Goal: Task Accomplishment & Management: Complete application form

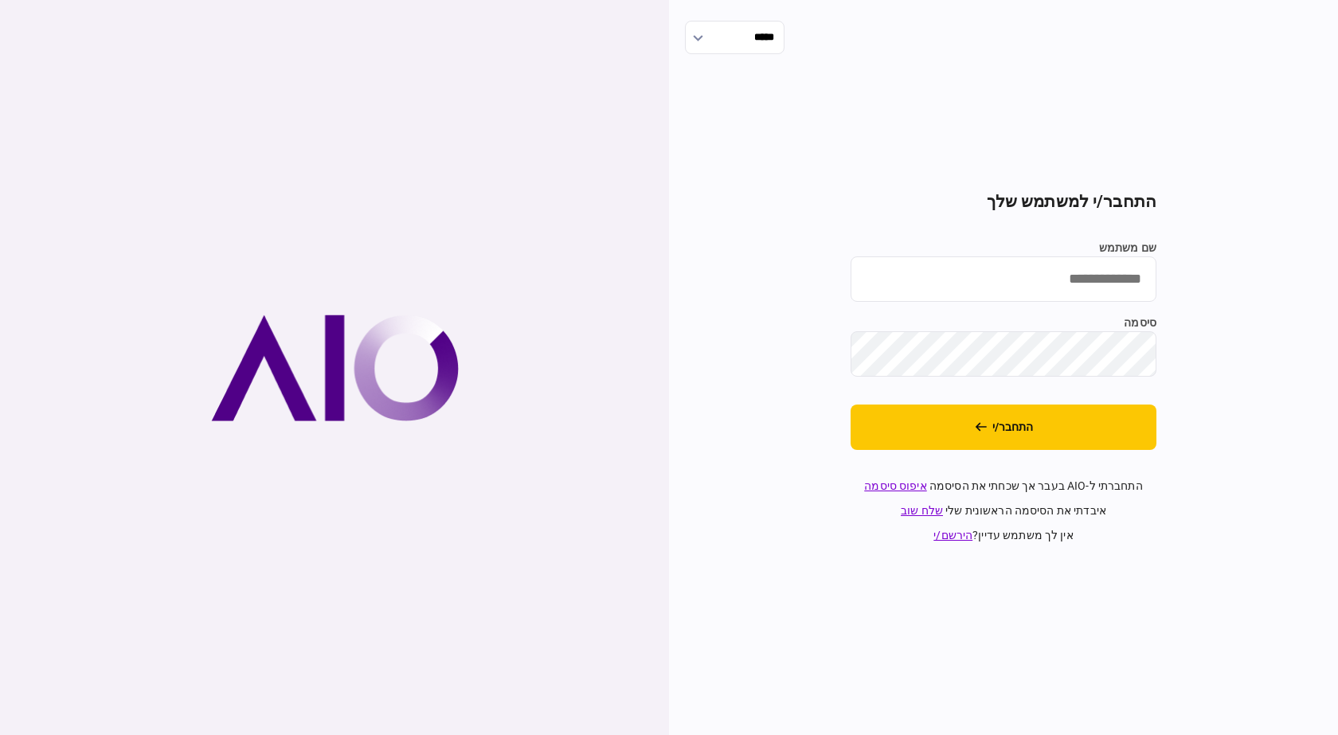
click at [760, 290] on input "שם משתמש" at bounding box center [1003, 278] width 306 height 45
type input "**********"
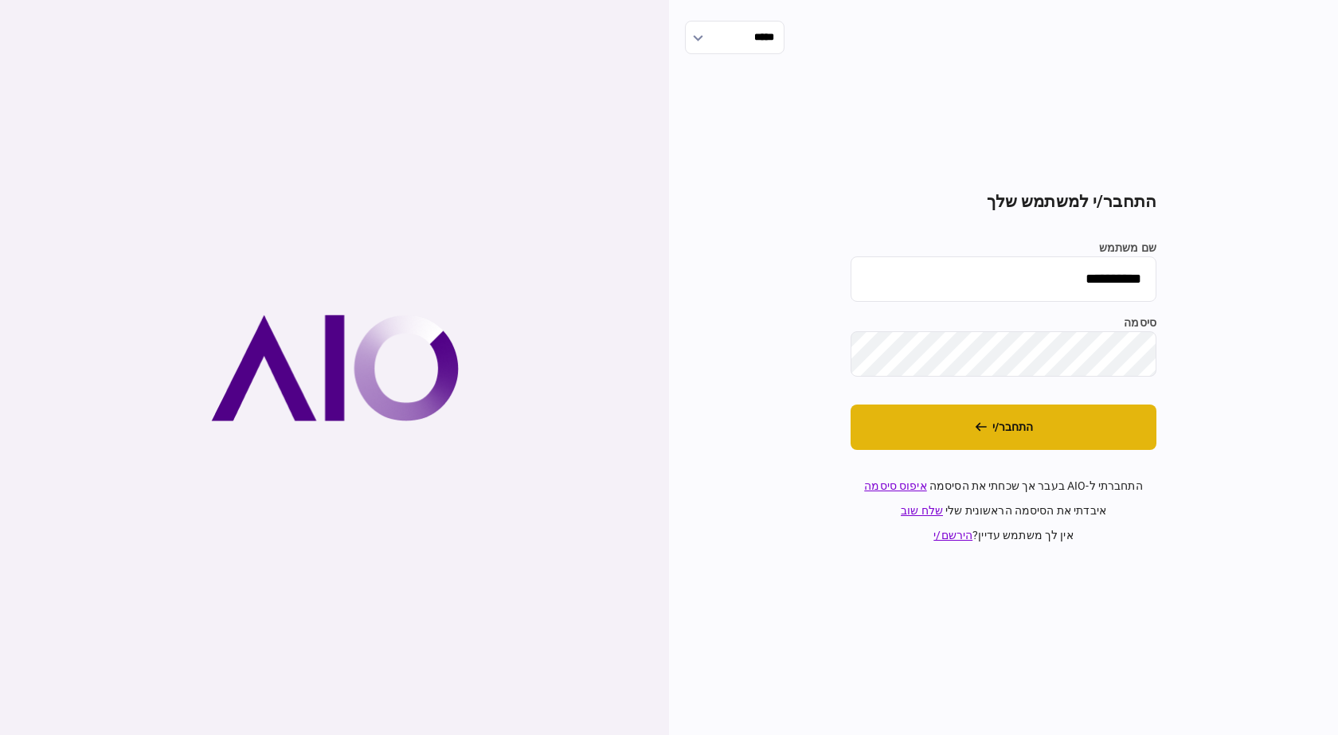
click at [760, 447] on button "התחבר/י" at bounding box center [1003, 426] width 306 height 45
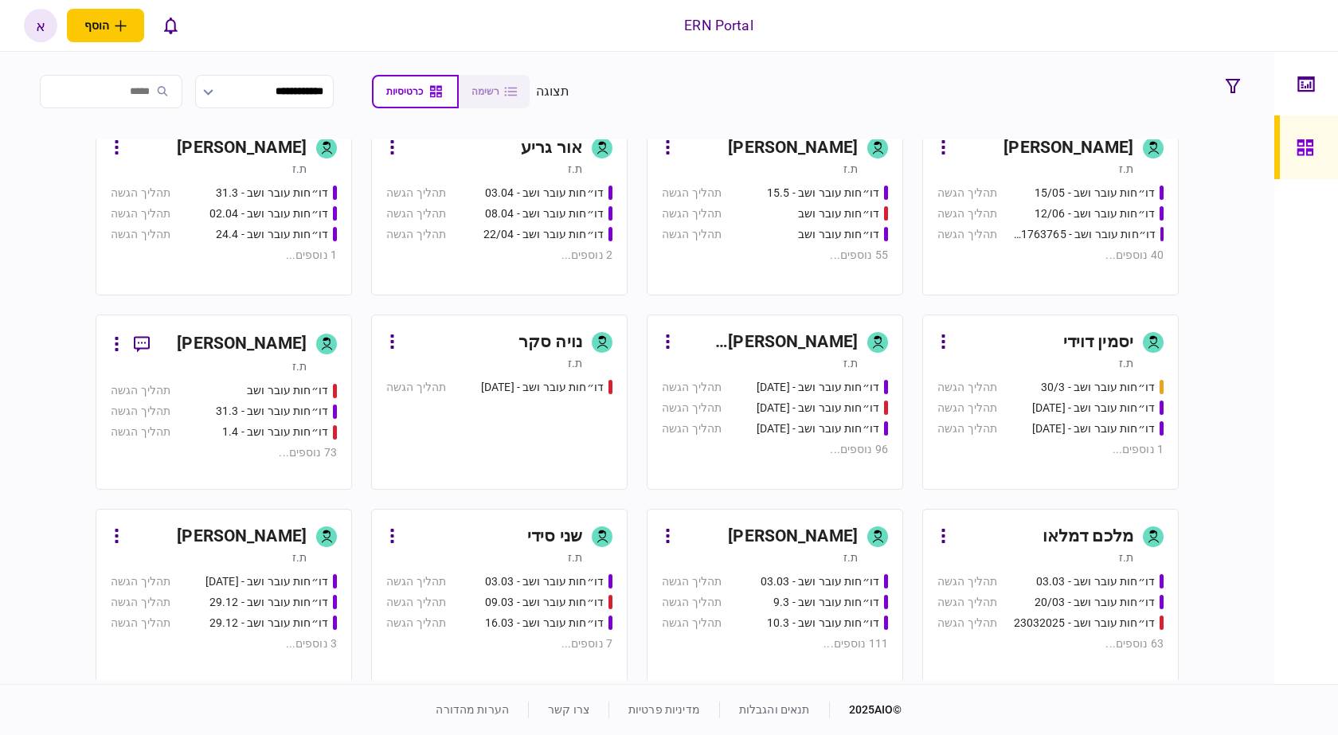
scroll to position [478, 0]
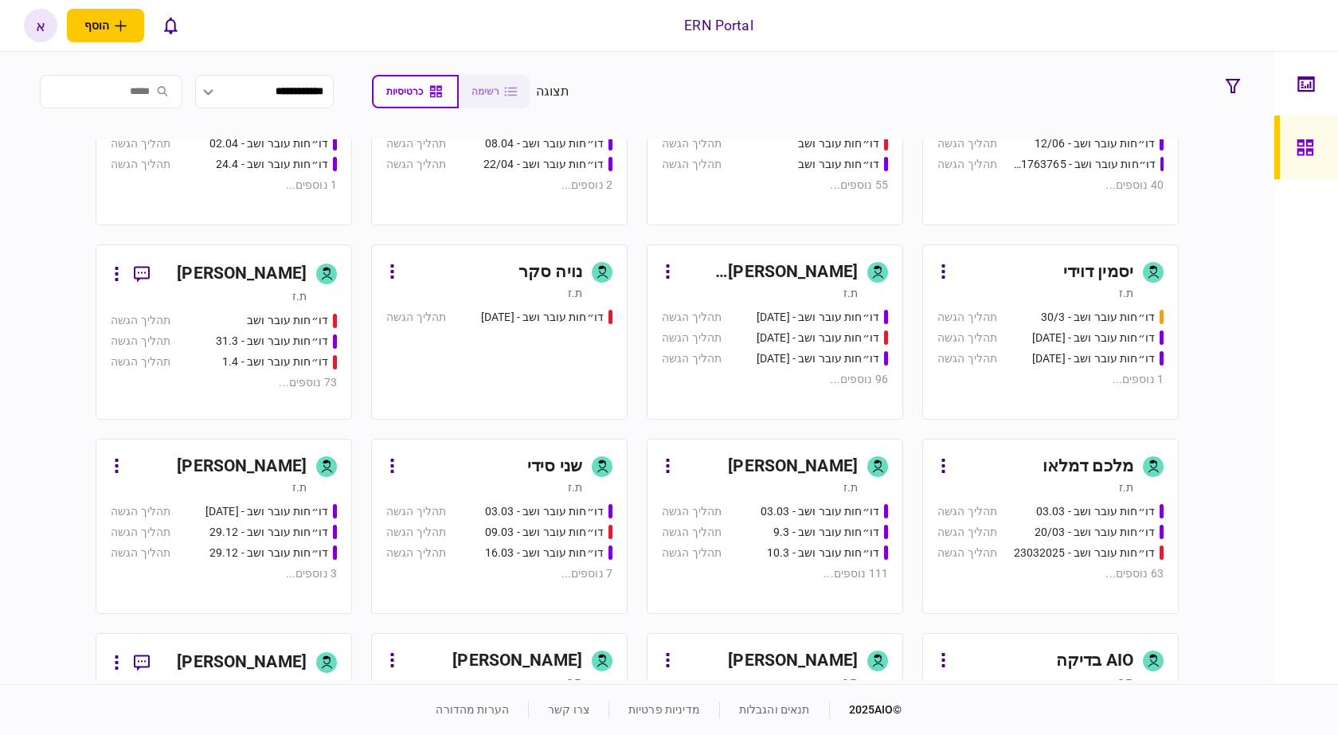
click at [718, 467] on div "[PERSON_NAME]" at bounding box center [769, 466] width 178 height 25
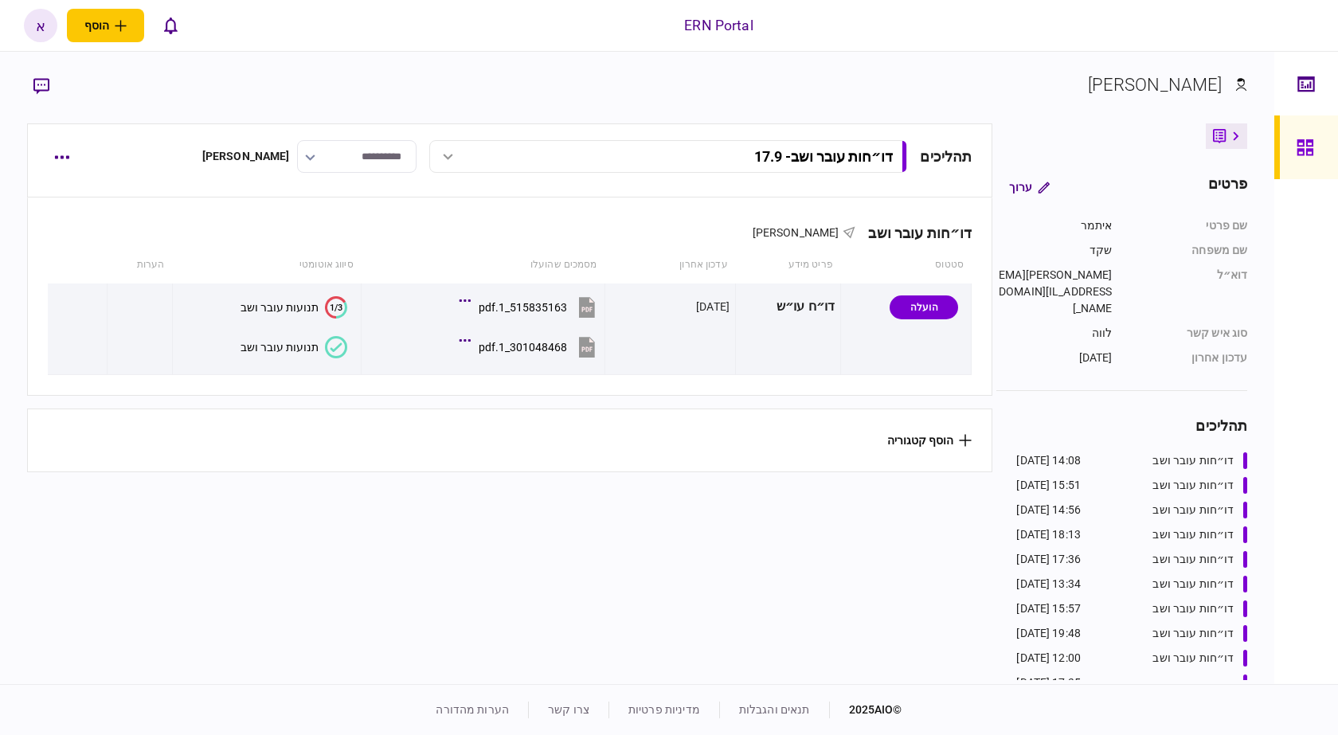
drag, startPoint x: 788, startPoint y: 164, endPoint x: 1033, endPoint y: 63, distance: 264.5
drag, startPoint x: 1033, startPoint y: 63, endPoint x: 45, endPoint y: 150, distance: 991.0
click at [45, 150] on div "תהליכים דו״חות עובר ושב - 17.9 דו״חות עובר ושב - 17.9 14:08 18/09/2025 דו״חות ע…" at bounding box center [510, 160] width 966 height 74
click at [54, 151] on button "button" at bounding box center [62, 157] width 29 height 29
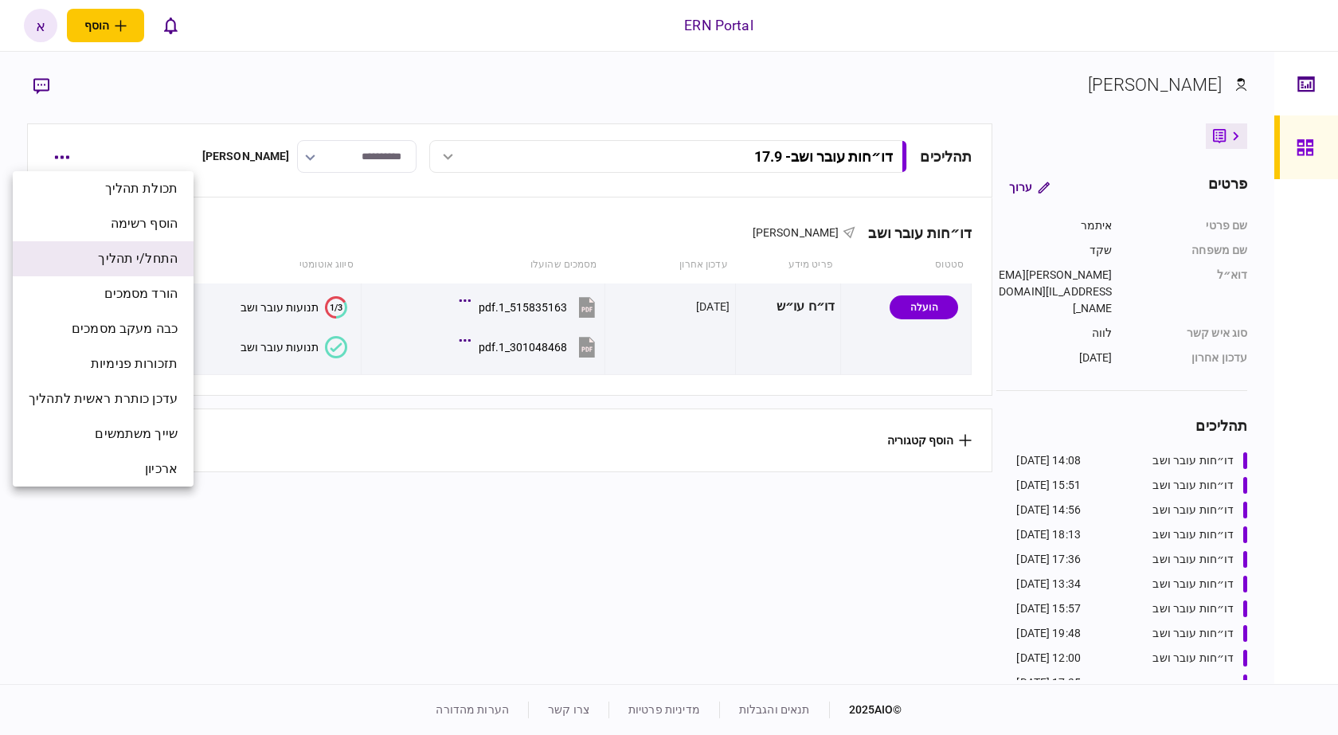
click at [145, 252] on span "התחל/י תהליך" at bounding box center [138, 258] width 80 height 19
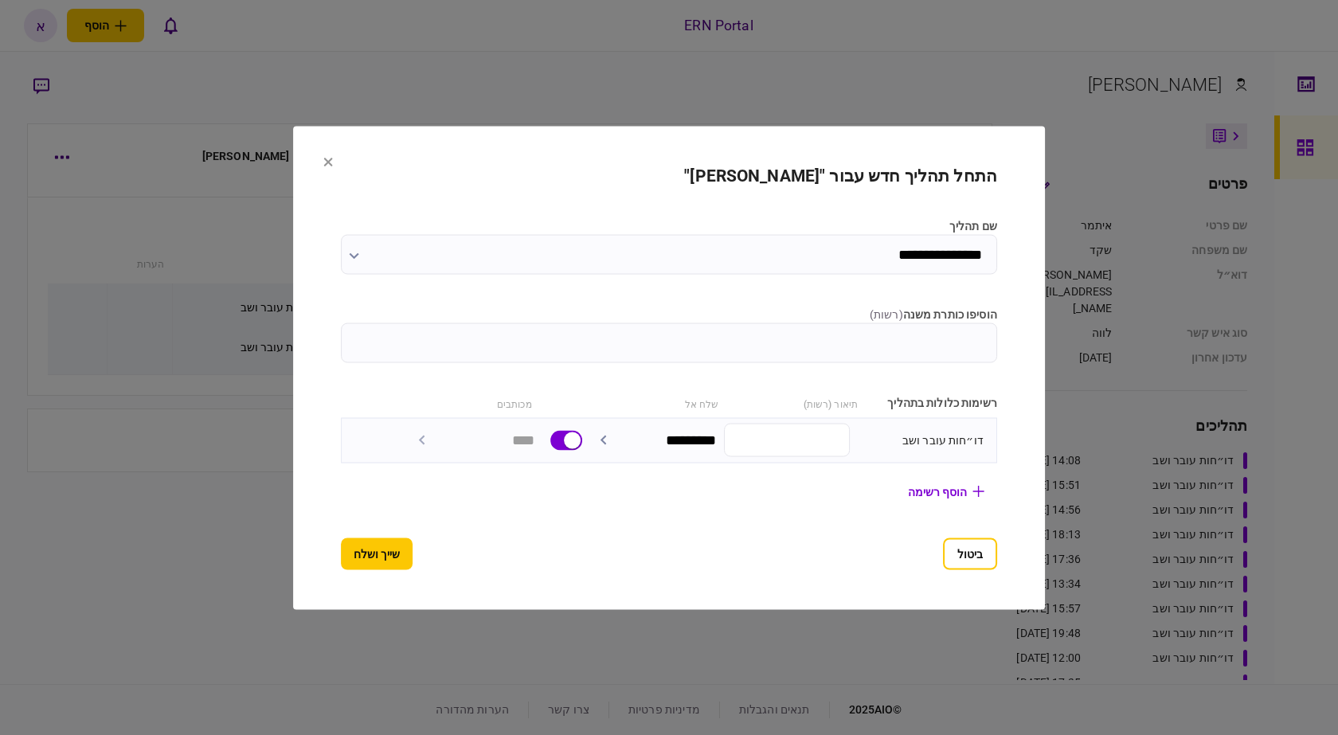
click at [634, 319] on label "הוסיפו כותרת משנה ( רשות )" at bounding box center [669, 314] width 656 height 17
click at [634, 322] on input "הוסיפו כותרת משנה ( רשות )" at bounding box center [669, 342] width 656 height 40
click at [634, 331] on input "הוסיפו כותרת משנה ( רשות )" at bounding box center [669, 342] width 656 height 40
click at [997, 327] on input "***" at bounding box center [669, 342] width 656 height 40
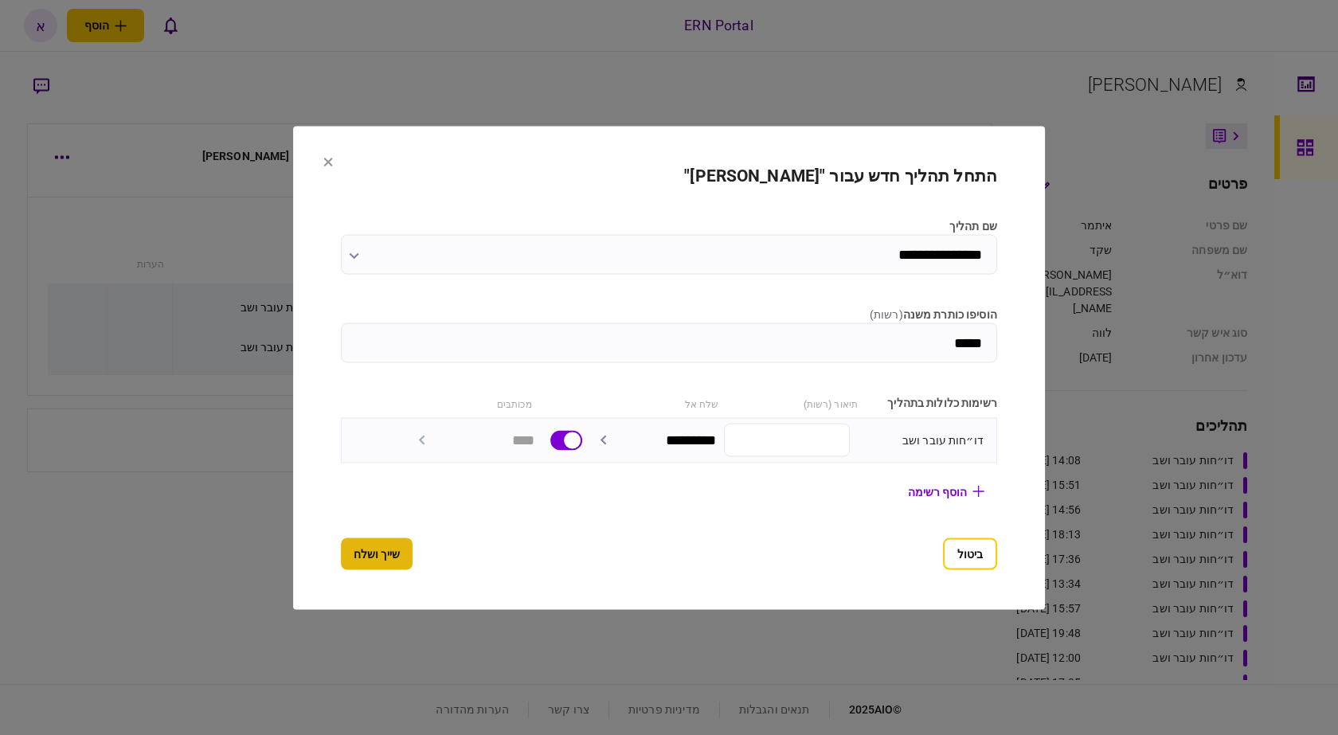
type input "****"
click at [341, 566] on button "שייך ושלח" at bounding box center [377, 553] width 72 height 32
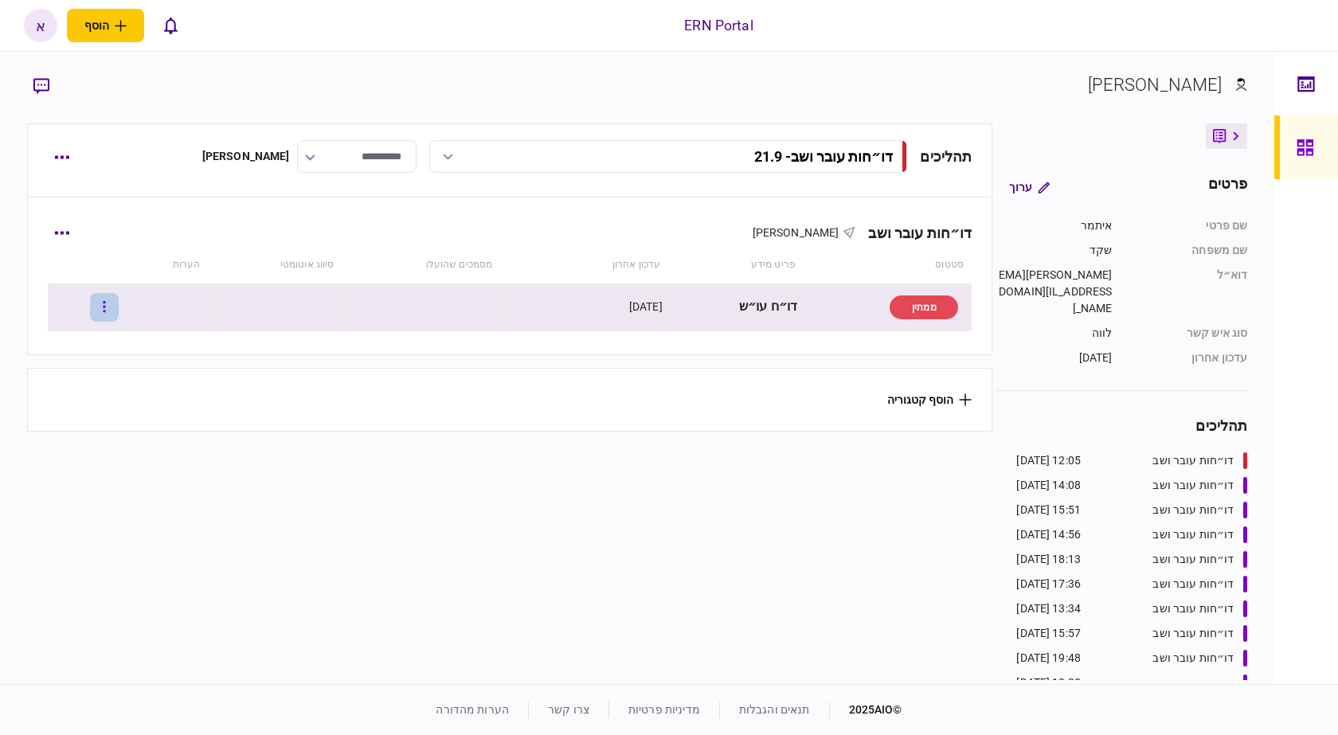
click at [106, 313] on icon "button" at bounding box center [104, 306] width 3 height 15
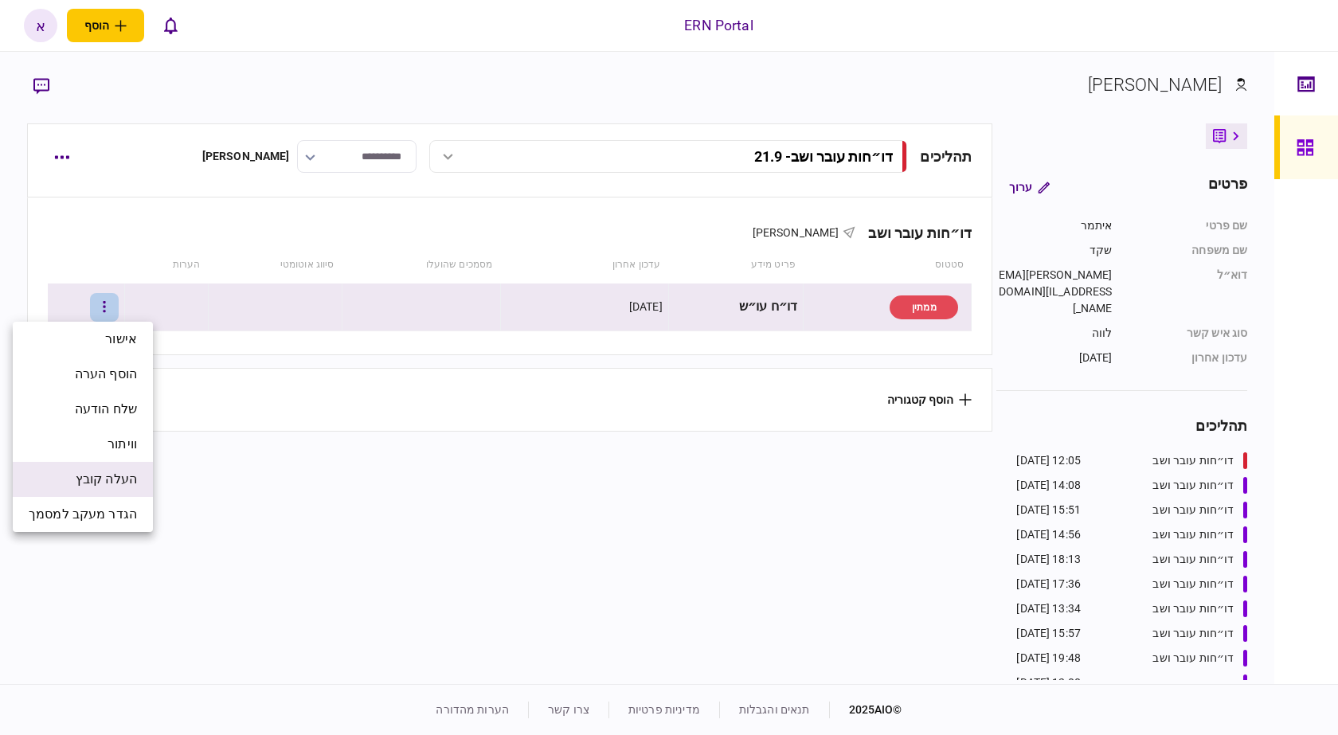
click at [130, 482] on span "העלה קובץ" at bounding box center [106, 479] width 61 height 19
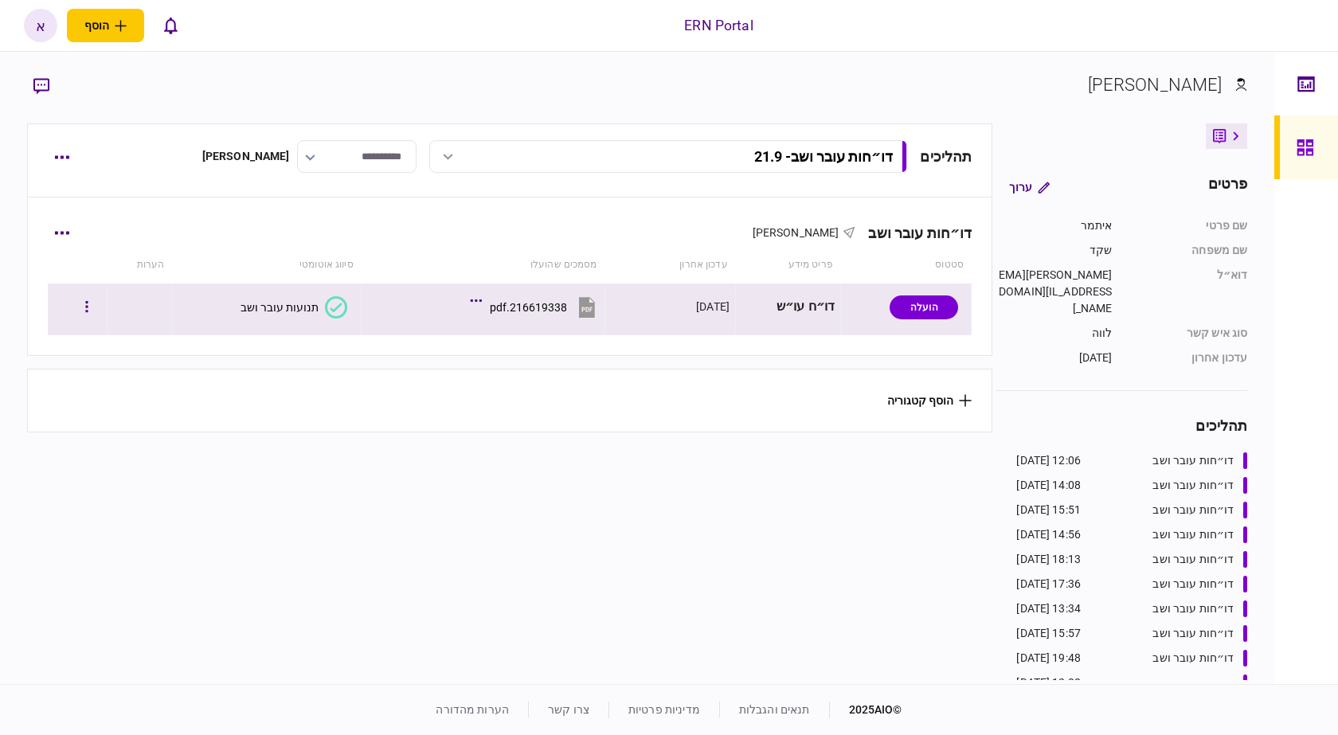
click at [322, 296] on button "תנועות עובר ושב" at bounding box center [293, 307] width 107 height 22
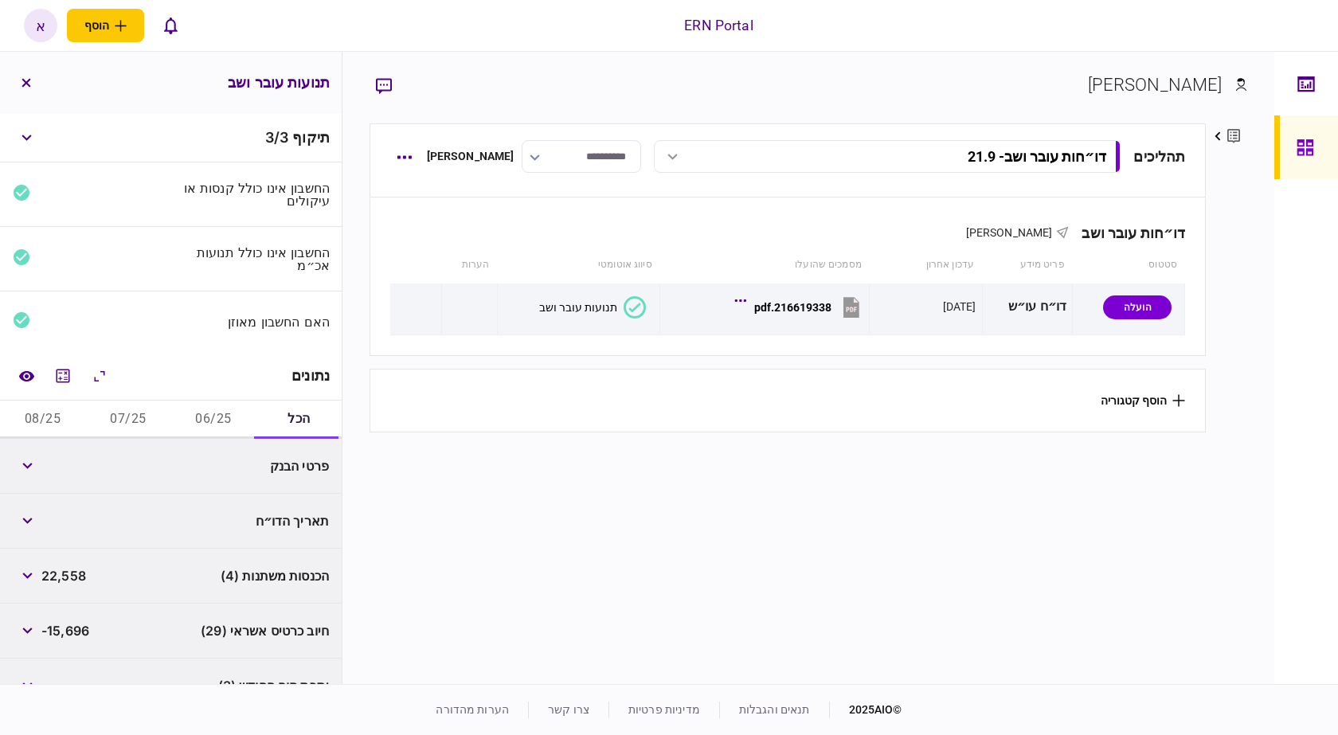
click at [232, 430] on button "06/25" at bounding box center [213, 419] width 85 height 38
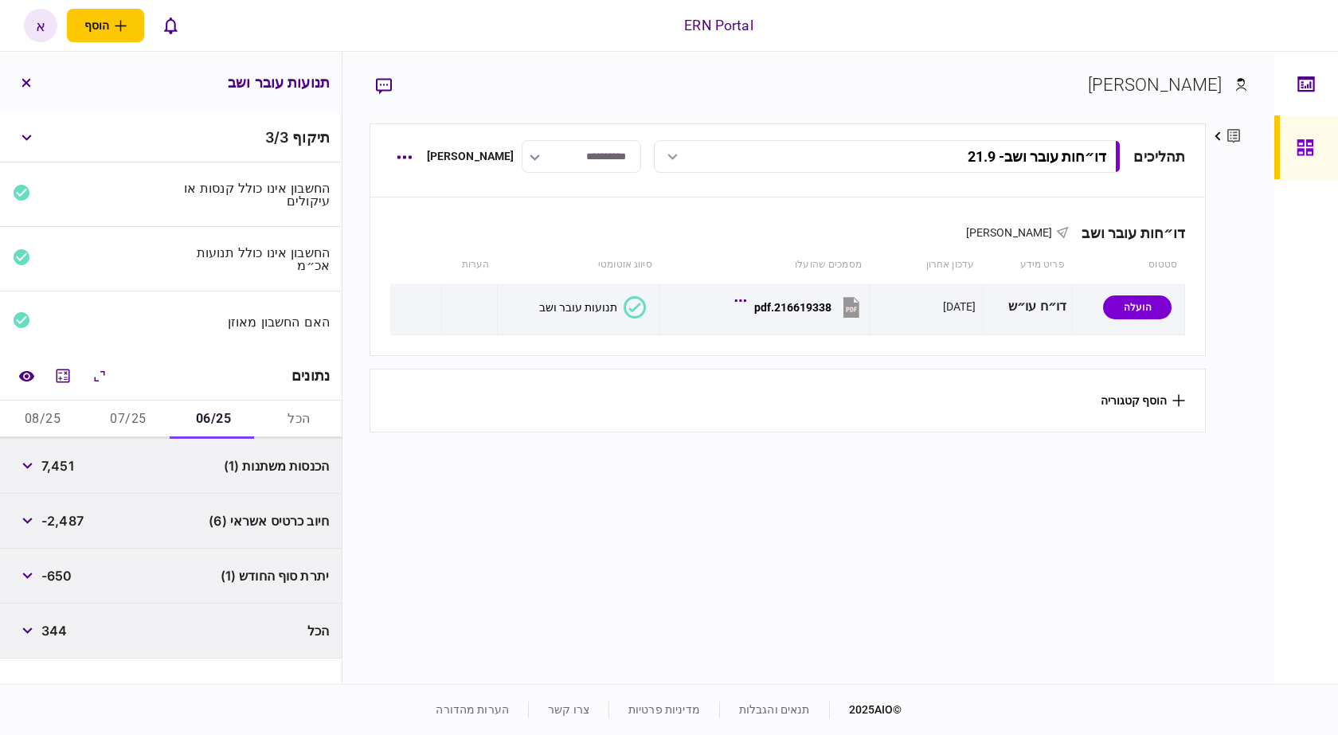
drag, startPoint x: 374, startPoint y: 420, endPoint x: 392, endPoint y: 533, distance: 114.4
click at [392, 533] on section "תהליכים דו״חות עובר ושב - 21.9 דו״חות עובר ושב - 21.9 12:06 21/09/2025 דו״חות ע…" at bounding box center [787, 401] width 837 height 556
click at [10, 418] on button "08/25" at bounding box center [42, 419] width 85 height 38
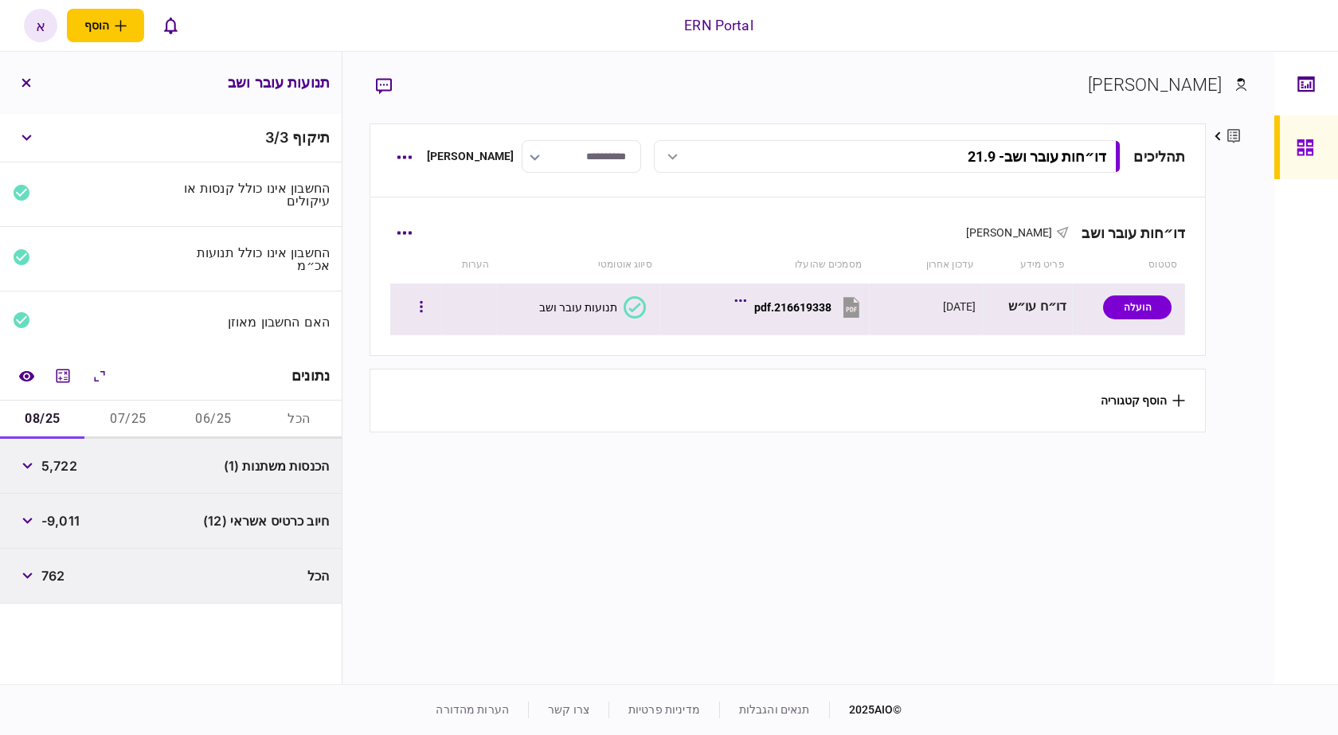
click at [789, 301] on div "216619338.pdf" at bounding box center [792, 307] width 77 height 13
click at [767, 303] on div "216619338.pdf" at bounding box center [792, 307] width 77 height 13
